Goal: Information Seeking & Learning: Learn about a topic

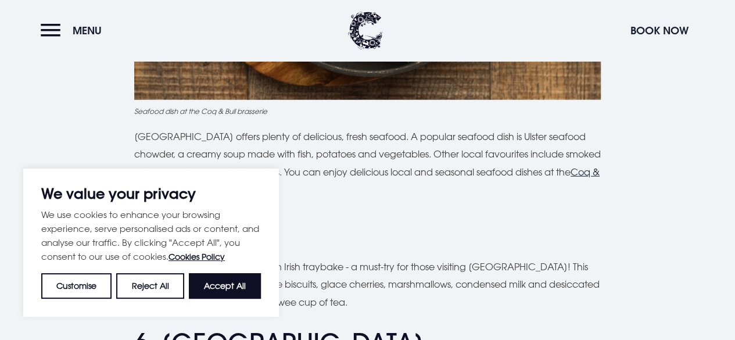
scroll to position [1472, 0]
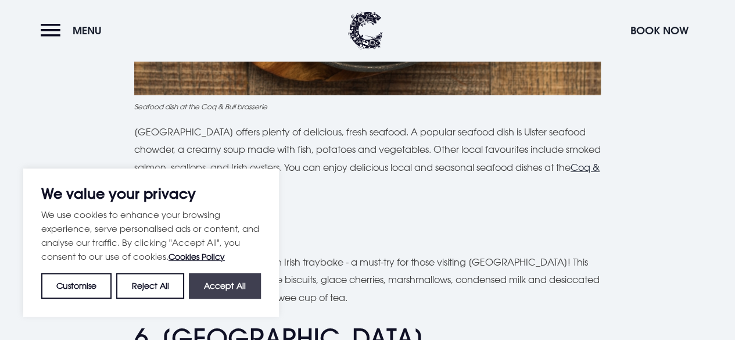
click at [229, 284] on button "Accept All" at bounding box center [225, 286] width 72 height 26
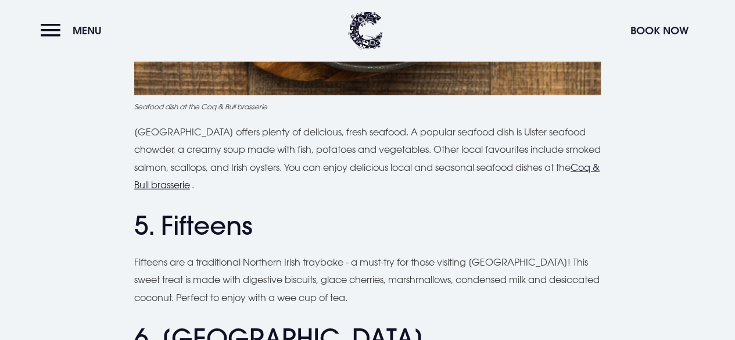
checkbox input "true"
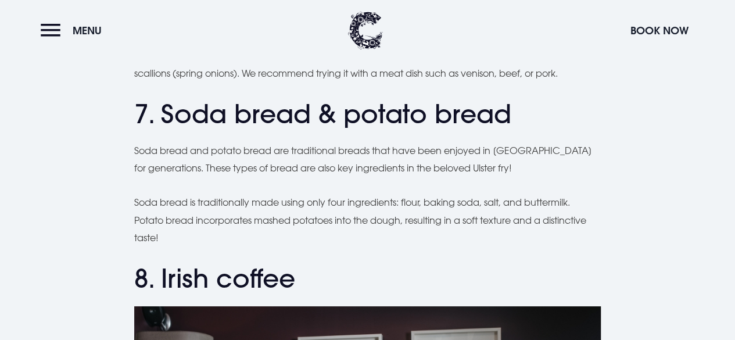
scroll to position [2184, 0]
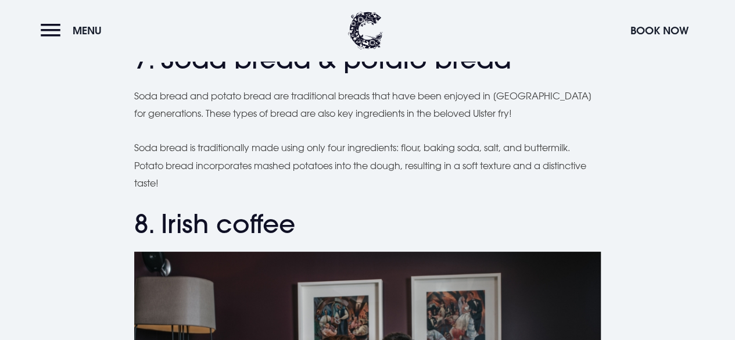
click at [285, 208] on h2 "8. Irish coffee" at bounding box center [367, 223] width 466 height 31
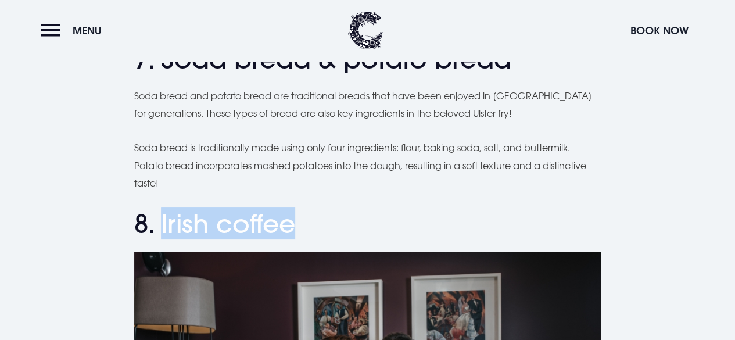
drag, startPoint x: 163, startPoint y: 183, endPoint x: 307, endPoint y: 185, distance: 144.6
click at [307, 208] on h2 "8. Irish coffee" at bounding box center [367, 223] width 466 height 31
copy h2 "Irish coffee"
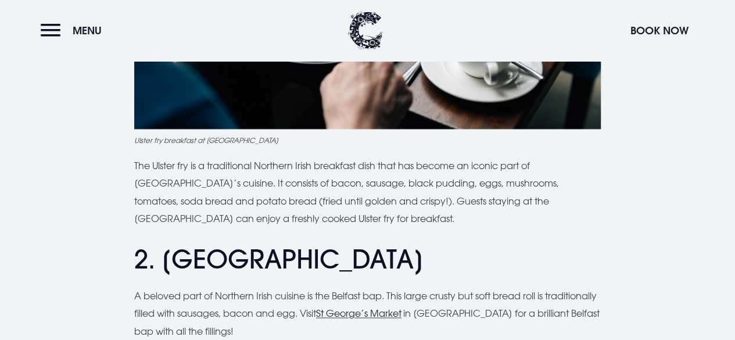
scroll to position [0, 0]
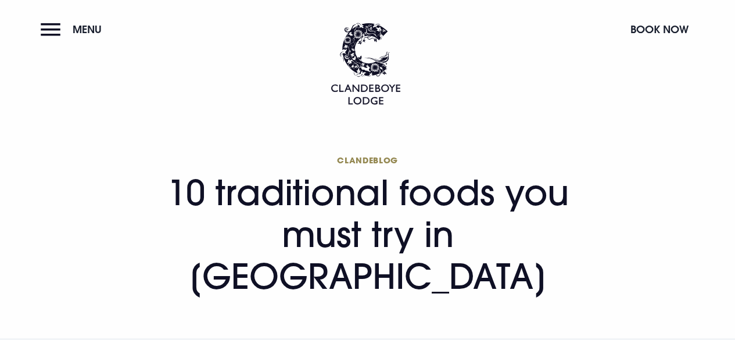
drag, startPoint x: 167, startPoint y: 196, endPoint x: 668, endPoint y: 239, distance: 502.5
click at [668, 239] on div "Clandeblog 10 traditional foods you must try in [GEOGRAPHIC_DATA]" at bounding box center [367, 231] width 721 height 156
copy h1 "10 traditional foods you must try in [GEOGRAPHIC_DATA]"
